Goal: Communication & Community: Answer question/provide support

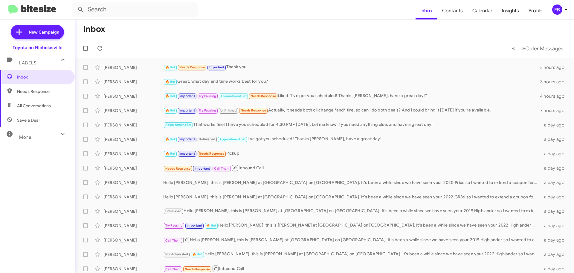
click at [51, 107] on span "All Conversations" at bounding box center [37, 105] width 75 height 14
type input "in:all-conversations"
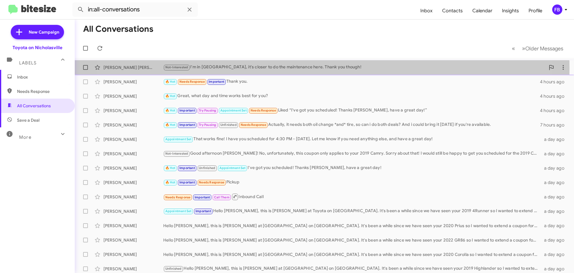
click at [295, 68] on div "Not-Interested I'm in [GEOGRAPHIC_DATA], it's closer to do the maintenance here…" at bounding box center [354, 67] width 382 height 7
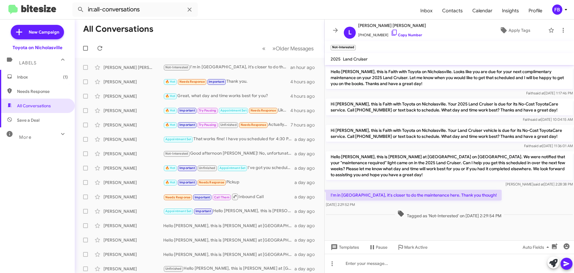
click at [38, 82] on span "Inbox (1)" at bounding box center [37, 77] width 75 height 14
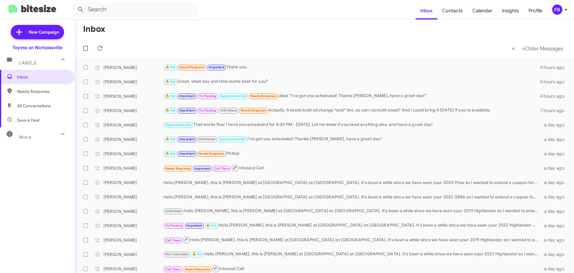
drag, startPoint x: 36, startPoint y: 101, endPoint x: 42, endPoint y: 102, distance: 6.6
click at [36, 101] on span "All Conversations" at bounding box center [37, 105] width 75 height 14
type input "in:all-conversations"
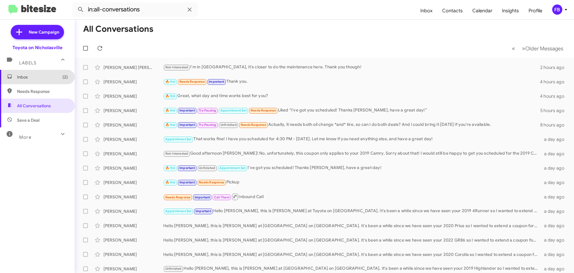
click at [54, 78] on span "Inbox (2)" at bounding box center [42, 77] width 51 height 6
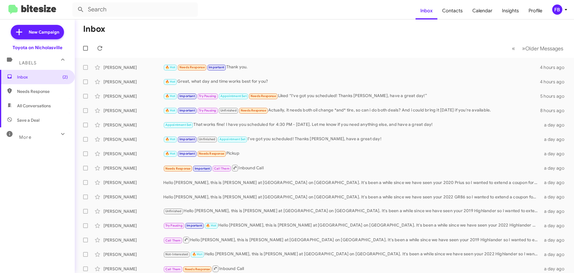
click at [31, 108] on span "All Conversations" at bounding box center [34, 106] width 34 height 6
type input "in:all-conversations"
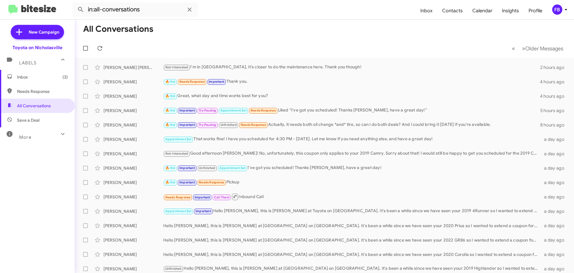
click at [53, 75] on span "Inbox (3)" at bounding box center [42, 77] width 51 height 6
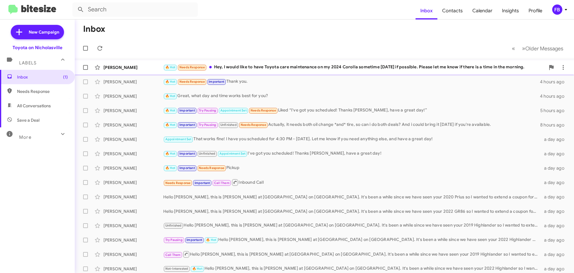
click at [384, 65] on div "🔥 Hot Needs Response Hey, I would like to have Toyota care maintenance on my 20…" at bounding box center [354, 67] width 382 height 7
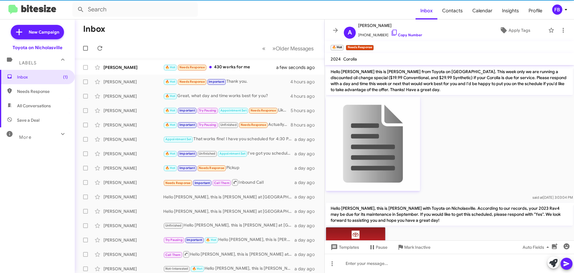
scroll to position [673, 0]
